Goal: Information Seeking & Learning: Check status

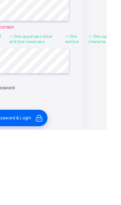
scroll to position [54, 0]
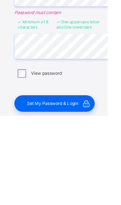
click at [75, 189] on span "Set My Password & Login" at bounding box center [59, 192] width 58 height 6
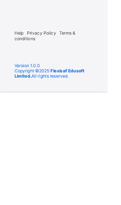
scroll to position [4, 0]
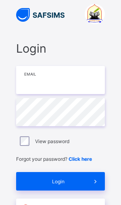
click at [26, 81] on input "email" at bounding box center [60, 80] width 89 height 28
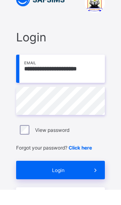
type input "**********"
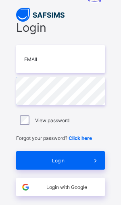
scroll to position [25, 0]
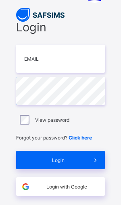
click at [57, 158] on span "Login" at bounding box center [58, 161] width 56 height 6
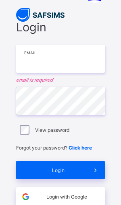
click at [56, 62] on input "email" at bounding box center [60, 59] width 89 height 28
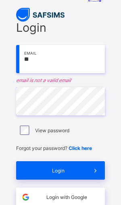
type input "*"
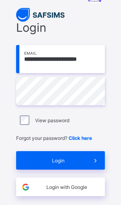
click at [95, 55] on input "**********" at bounding box center [60, 59] width 89 height 28
click at [97, 63] on input "**********" at bounding box center [60, 59] width 89 height 28
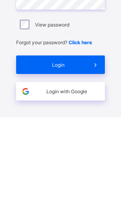
type input "**********"
click at [78, 150] on span "Login" at bounding box center [58, 153] width 56 height 6
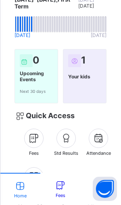
scroll to position [52, 0]
click at [39, 144] on icon at bounding box center [34, 139] width 14 height 12
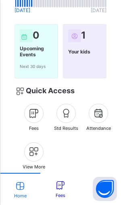
click at [102, 119] on icon at bounding box center [98, 114] width 14 height 12
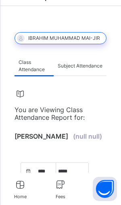
select select "****"
select select "*"
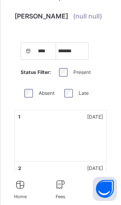
scroll to position [147, 0]
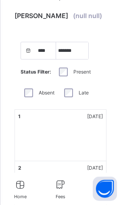
click at [100, 162] on div "1 Monday" at bounding box center [60, 136] width 91 height 52
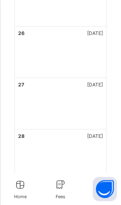
scroll to position [1615, 0]
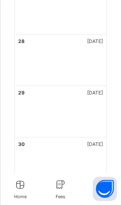
click at [21, 190] on icon at bounding box center [20, 185] width 12 height 10
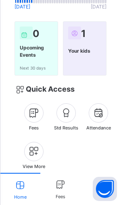
scroll to position [93, 0]
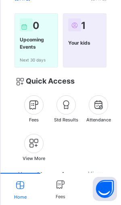
click at [100, 169] on div "Quick Access Fees Std Results Attendance View More" at bounding box center [60, 119] width 108 height 102
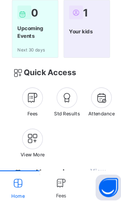
click at [29, 137] on icon at bounding box center [34, 144] width 14 height 15
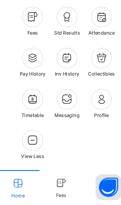
scroll to position [170, 0]
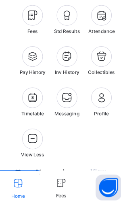
click at [65, 98] on icon at bounding box center [66, 105] width 14 height 15
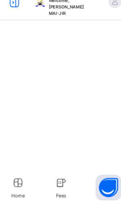
scroll to position [26, 0]
click at [16, 178] on div "Home" at bounding box center [20, 189] width 12 height 22
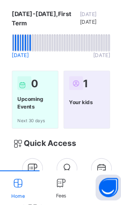
click at [81, 103] on span "Your kids" at bounding box center [84, 108] width 33 height 10
click at [75, 85] on div at bounding box center [74, 91] width 13 height 13
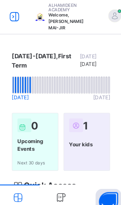
click at [105, 18] on div at bounding box center [111, 15] width 12 height 12
click at [105, 13] on div at bounding box center [111, 15] width 12 height 12
click at [15, 19] on icon at bounding box center [17, 16] width 14 height 15
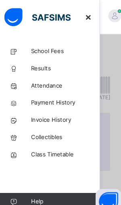
click at [58, 42] on link "School Fees" at bounding box center [48, 48] width 97 height 16
click at [33, 100] on span "Payment History" at bounding box center [64, 97] width 64 height 8
click at [34, 141] on link "Class Timetable" at bounding box center [48, 145] width 97 height 16
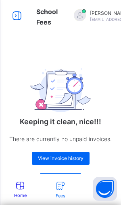
scroll to position [26, 0]
click at [44, 156] on span "View invoice history" at bounding box center [61, 159] width 46 height 6
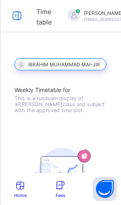
scroll to position [21, 0]
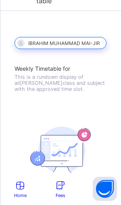
click at [62, 193] on span at bounding box center [60, 192] width 12 height 2
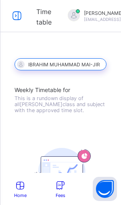
click at [41, 25] on span "Time table" at bounding box center [43, 17] width 15 height 19
click at [20, 20] on icon at bounding box center [17, 16] width 14 height 12
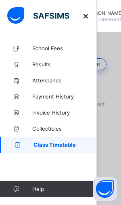
click at [59, 130] on span "Collectibles" at bounding box center [64, 129] width 64 height 6
click at [60, 64] on span "Results" at bounding box center [64, 64] width 64 height 6
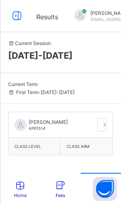
scroll to position [28, 0]
click at [105, 122] on icon at bounding box center [104, 125] width 7 height 6
